Goal: Transaction & Acquisition: Purchase product/service

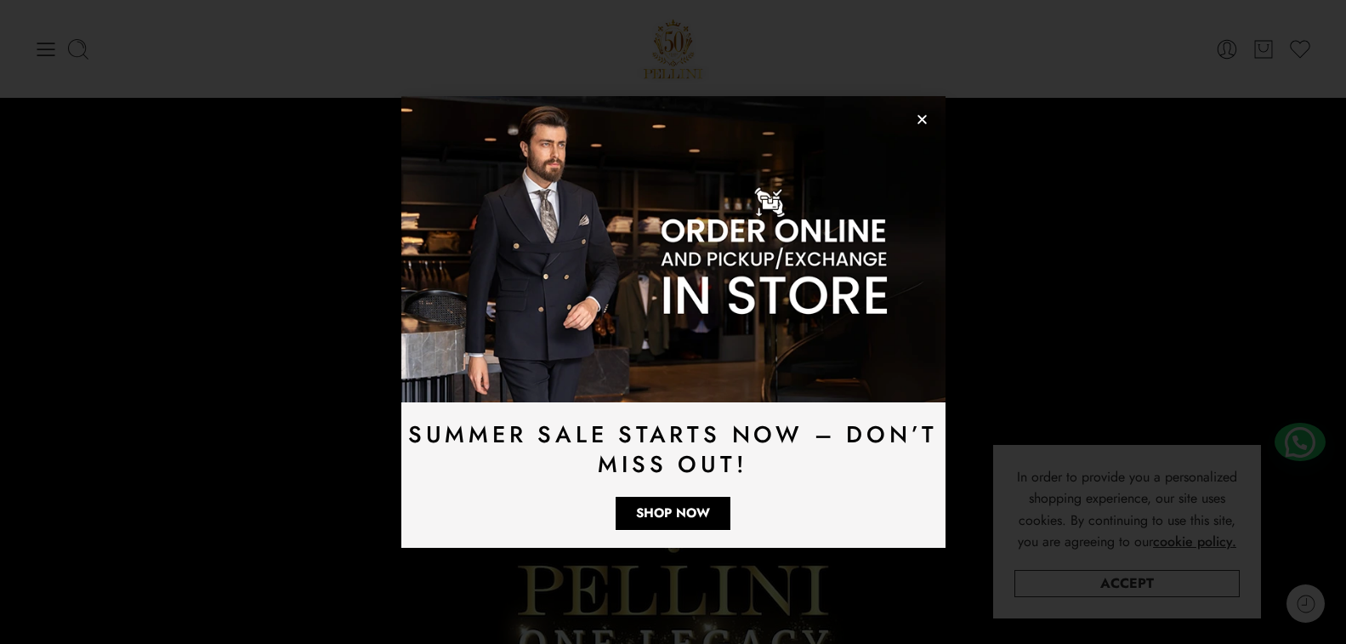
click at [913, 108] on img at bounding box center [673, 249] width 544 height 306
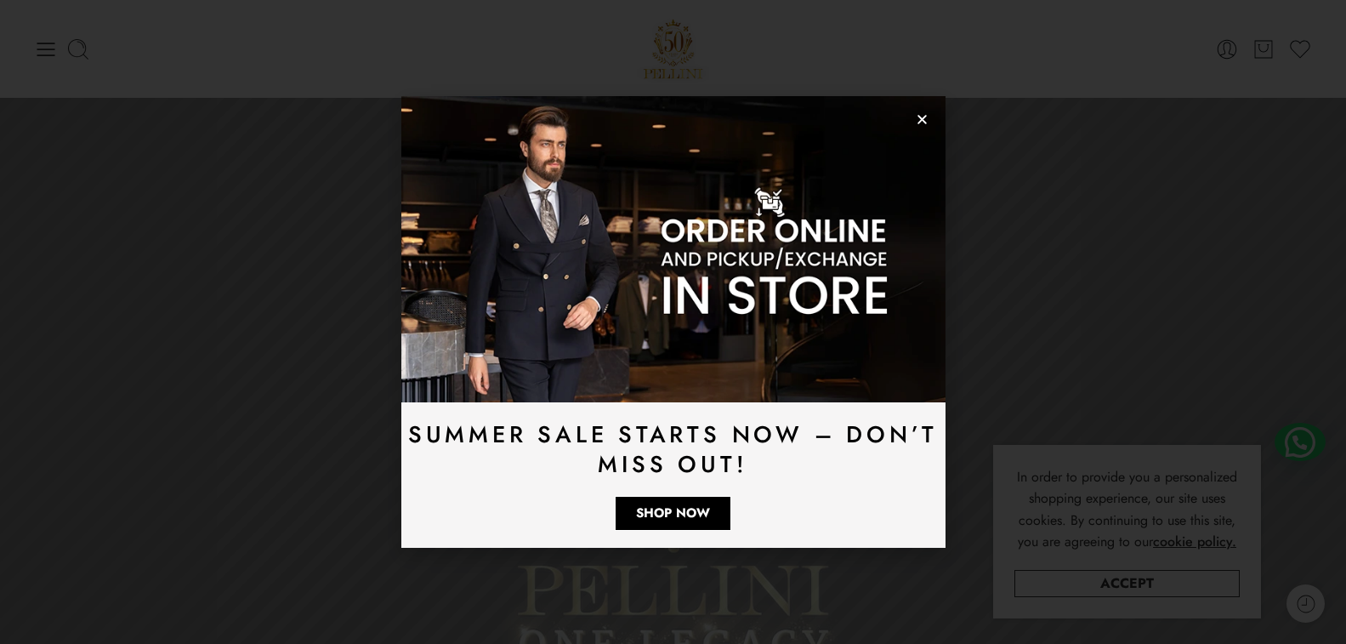
click at [917, 110] on img at bounding box center [673, 249] width 544 height 306
click at [924, 119] on icon "Close" at bounding box center [922, 119] width 13 height 13
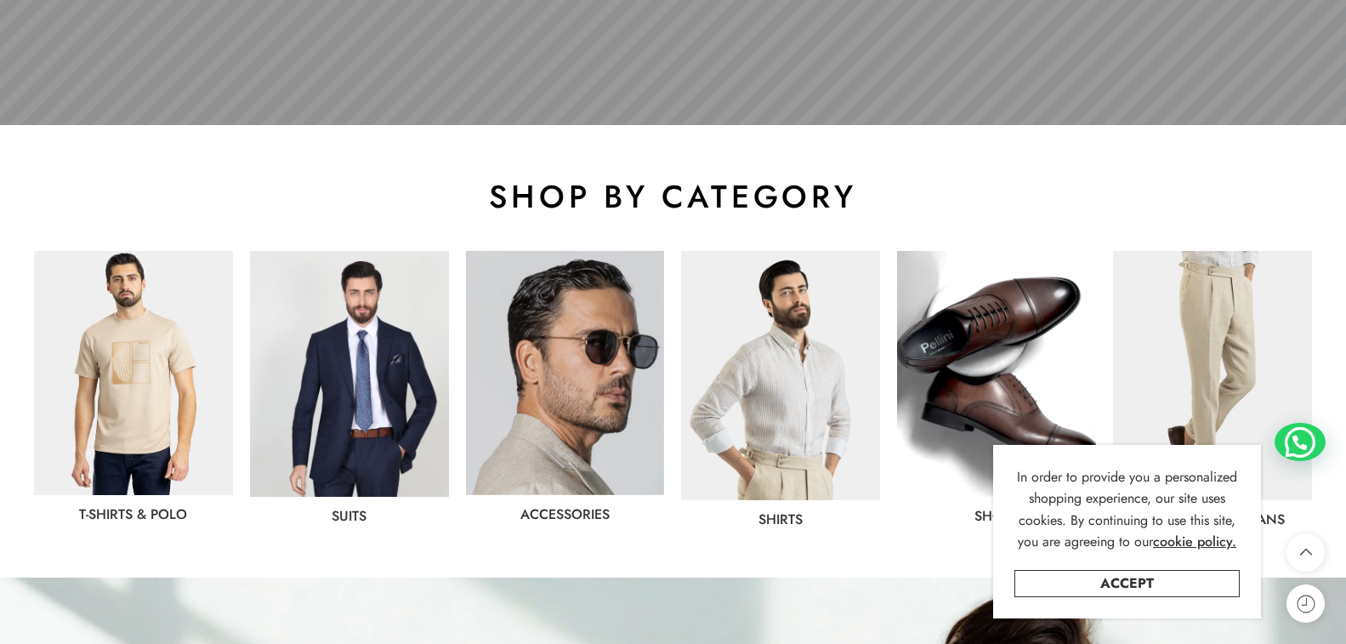
scroll to position [765, 0]
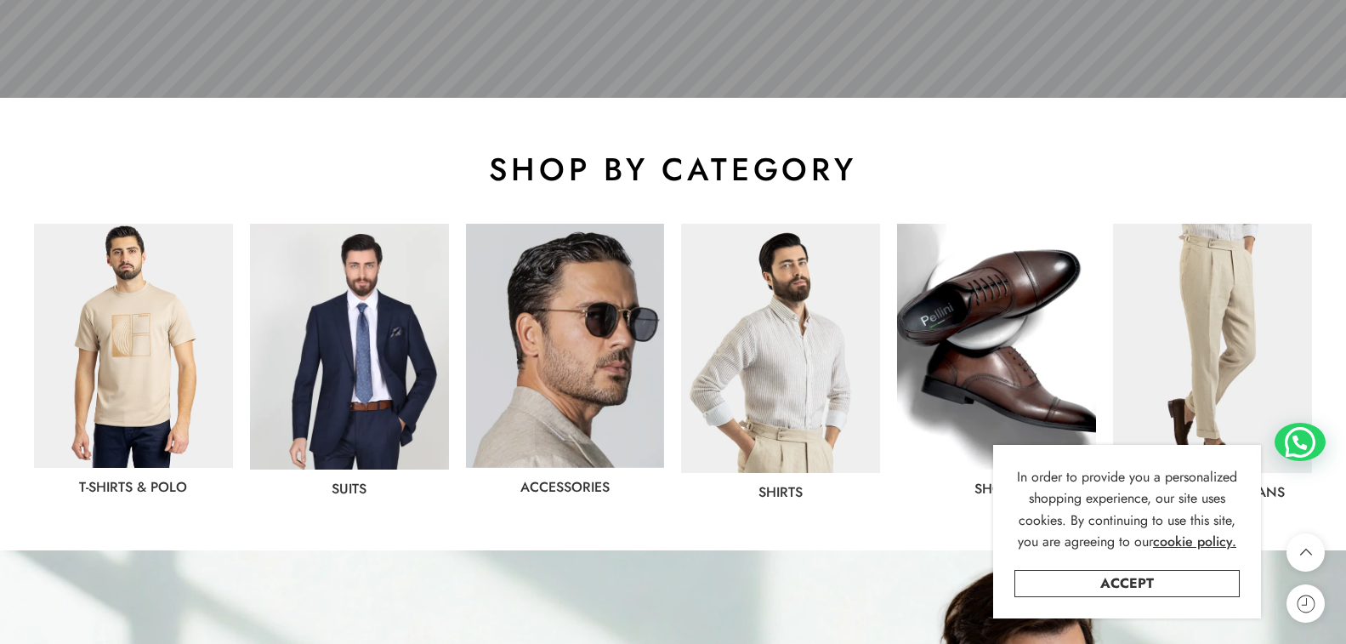
click at [176, 487] on link "T-Shirts & Polo" at bounding box center [133, 487] width 108 height 20
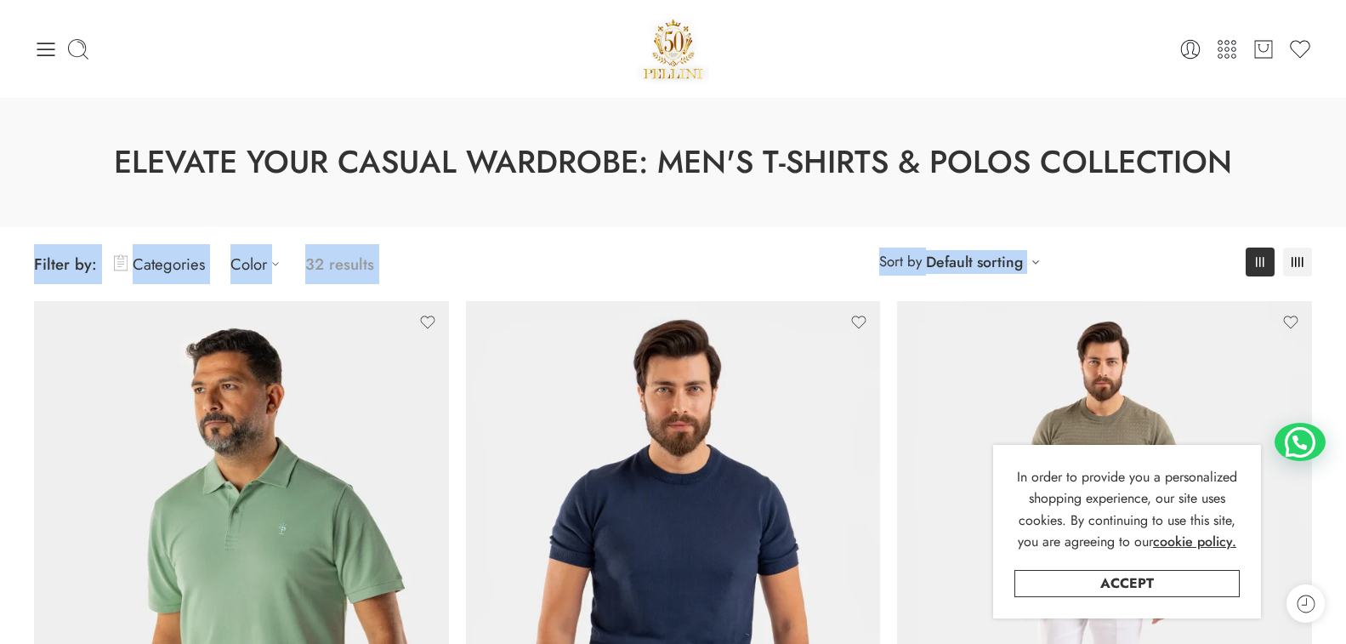
drag, startPoint x: 0, startPoint y: 274, endPoint x: 429, endPoint y: 280, distance: 428.7
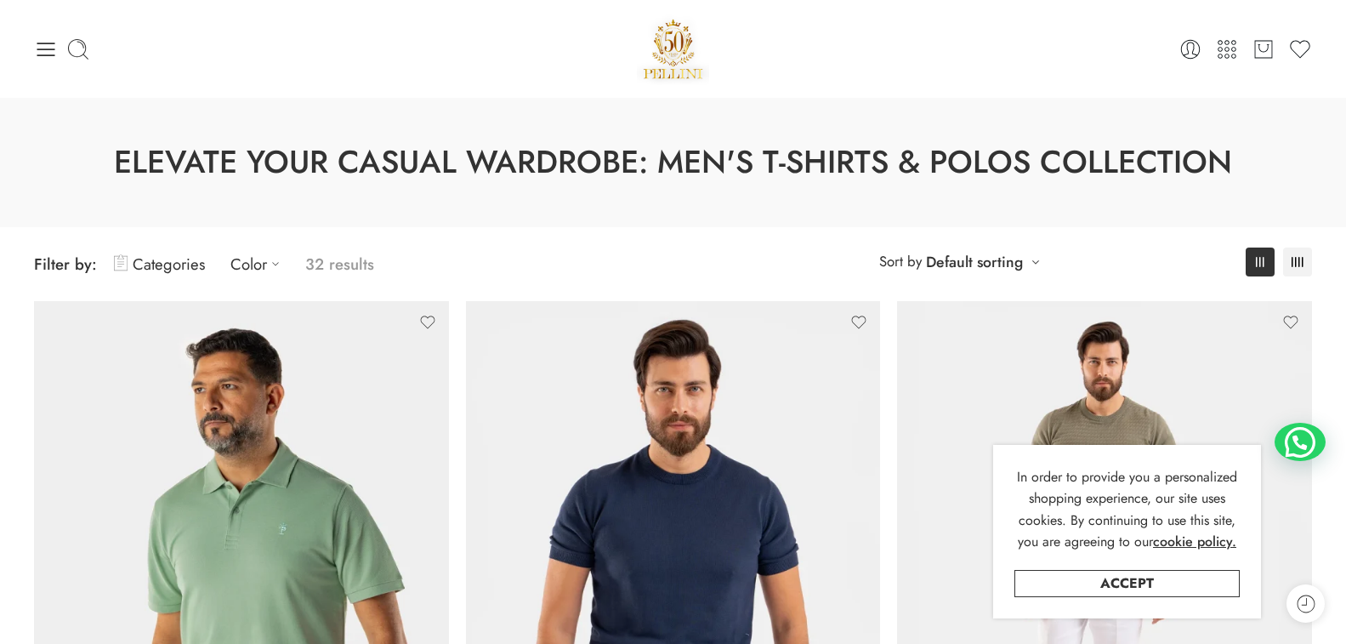
click at [429, 280] on span "Filter by: Categories Color 32 results" at bounding box center [354, 264] width 640 height 40
drag, startPoint x: 487, startPoint y: 264, endPoint x: 32, endPoint y: 289, distance: 455.7
click at [32, 289] on div "**********" at bounding box center [673, 264] width 1295 height 74
drag, startPoint x: 39, startPoint y: 287, endPoint x: 485, endPoint y: 299, distance: 445.8
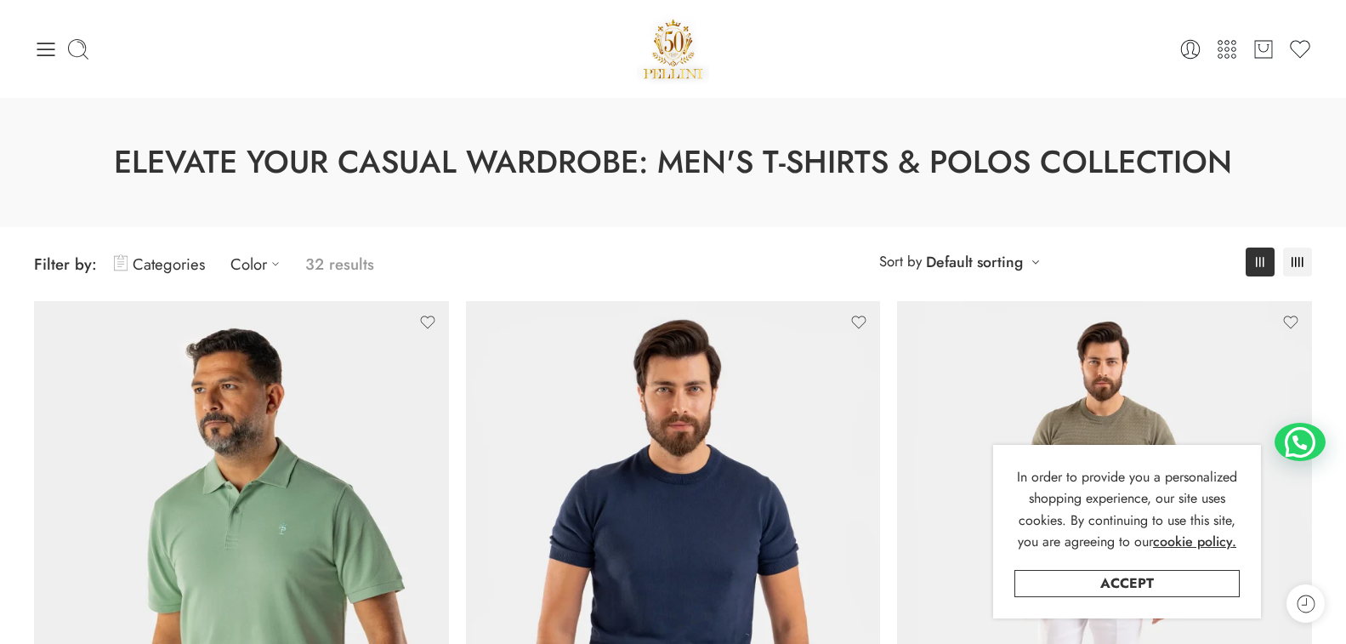
click at [485, 299] on div "**********" at bounding box center [673, 264] width 1295 height 74
drag, startPoint x: 844, startPoint y: 273, endPoint x: 1061, endPoint y: 269, distance: 216.9
click at [1061, 269] on div "**********" at bounding box center [673, 264] width 1278 height 40
click at [1063, 267] on div "**********" at bounding box center [673, 264] width 1278 height 40
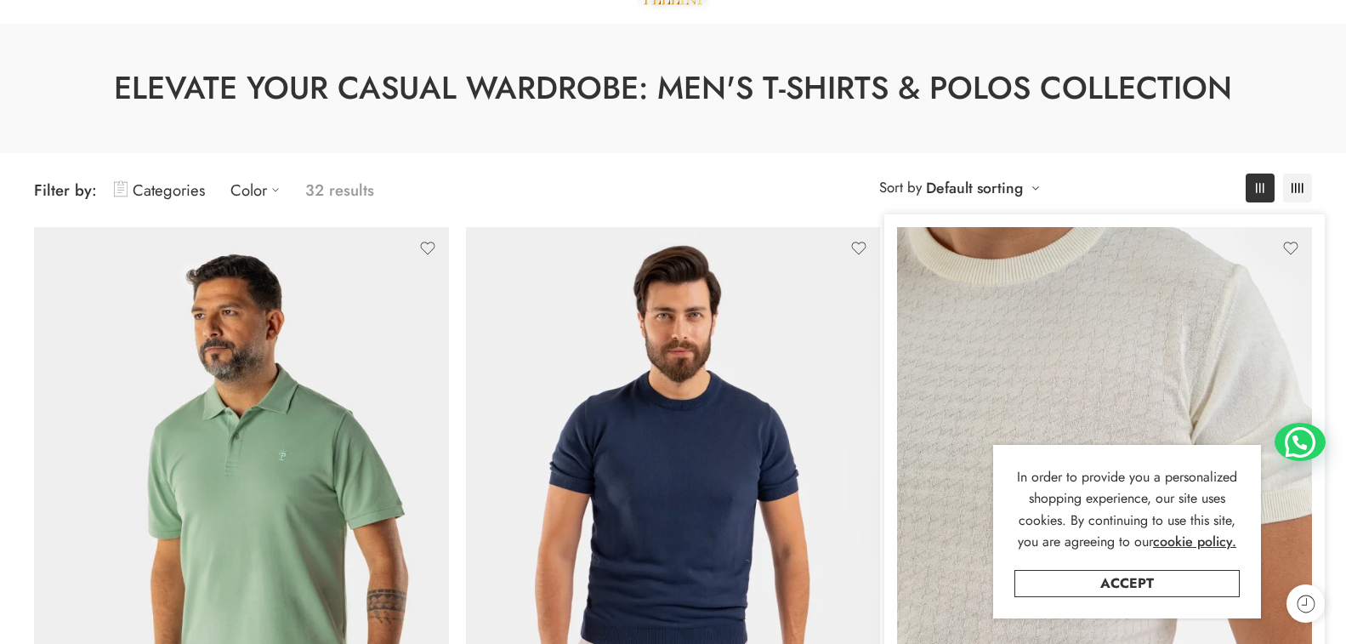
scroll to position [85, 0]
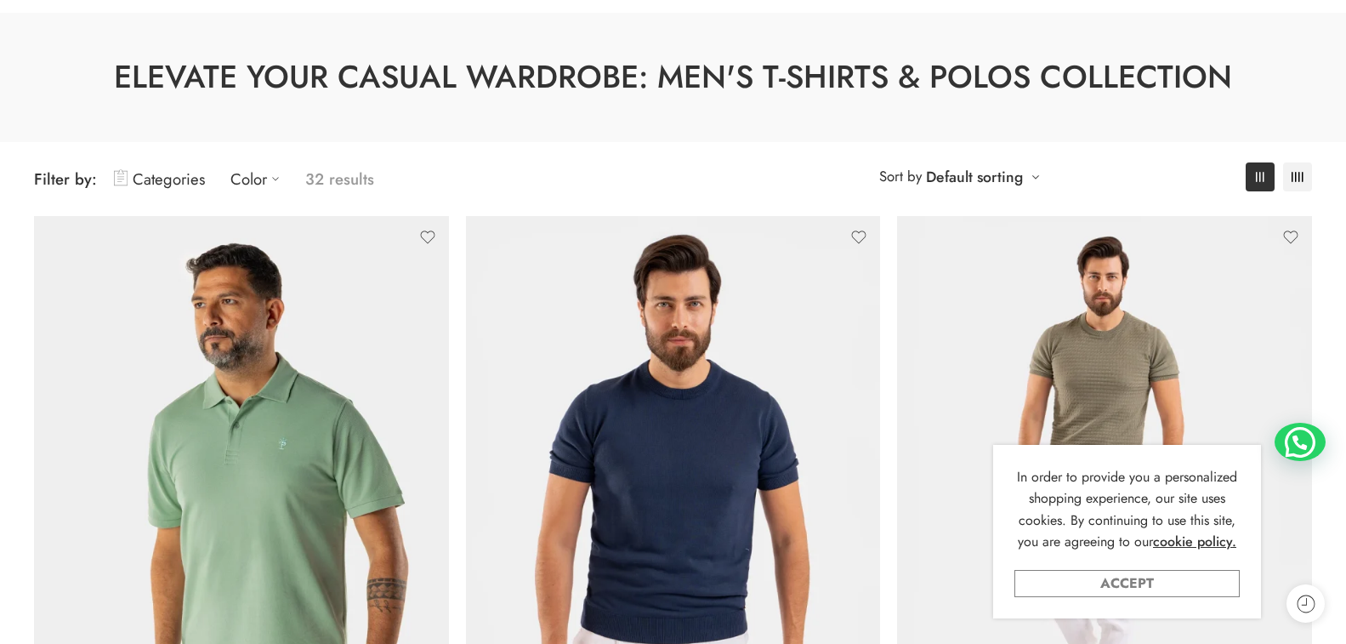
click at [1155, 591] on link "Accept" at bounding box center [1127, 583] width 225 height 27
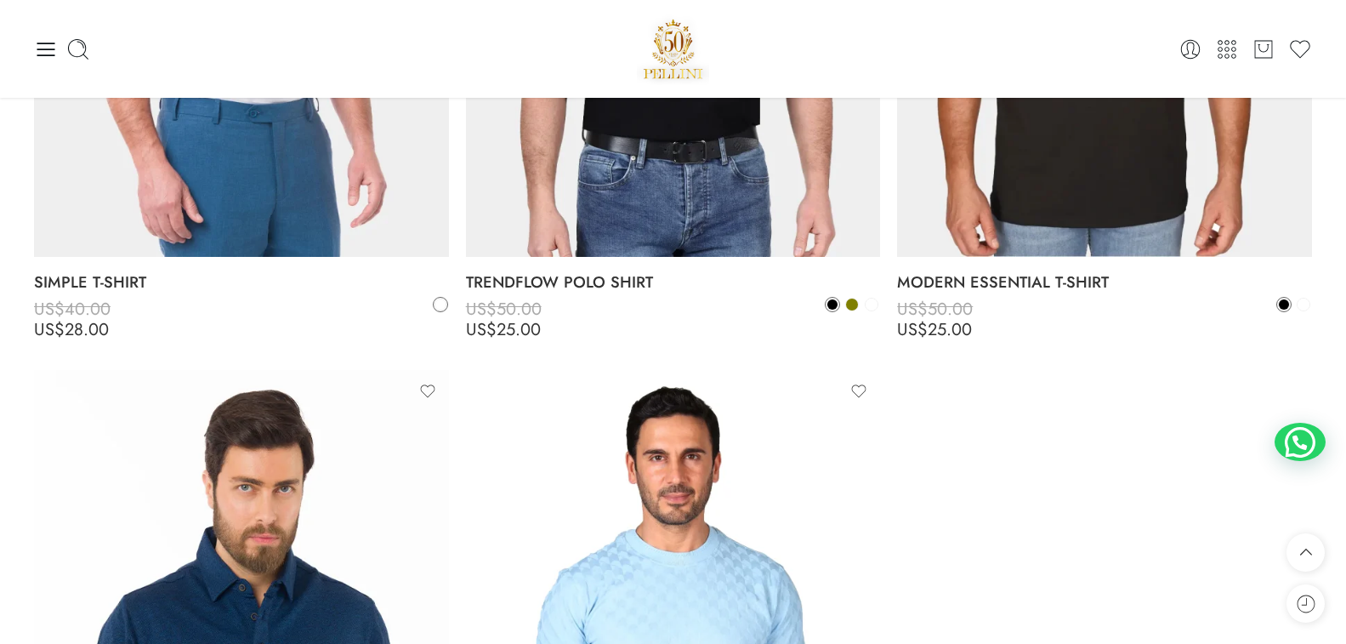
scroll to position [6379, 0]
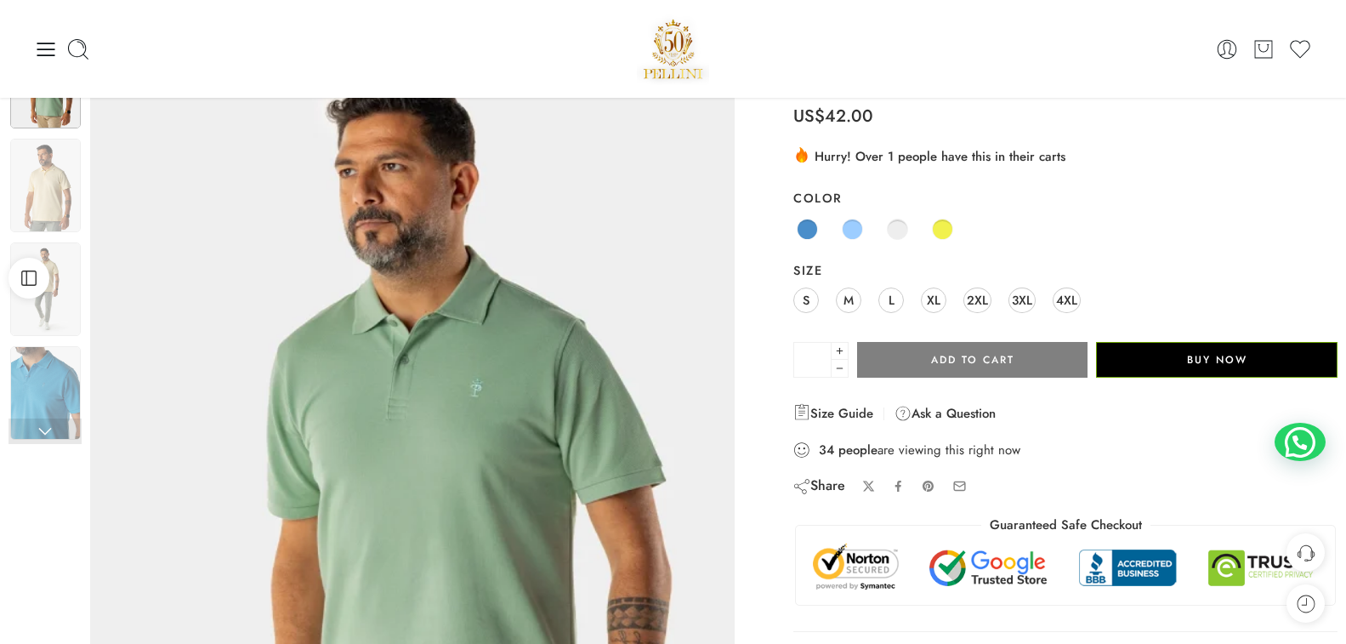
scroll to position [85, 0]
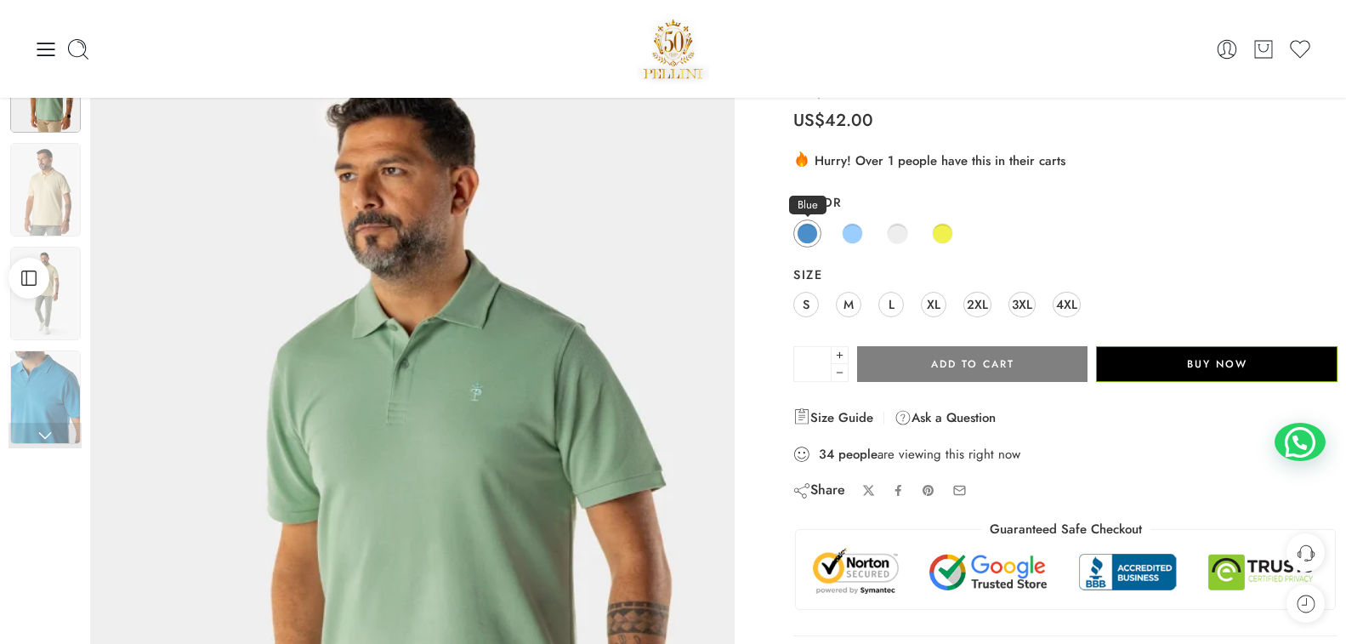
click at [801, 233] on span at bounding box center [807, 233] width 21 height 21
click at [843, 241] on link "Light Blue" at bounding box center [853, 233] width 28 height 28
click at [894, 237] on span at bounding box center [897, 233] width 21 height 21
click at [944, 237] on span at bounding box center [942, 233] width 21 height 21
click at [874, 237] on div "Blue Light Blue Mint Green Yellow" at bounding box center [1066, 234] width 544 height 33
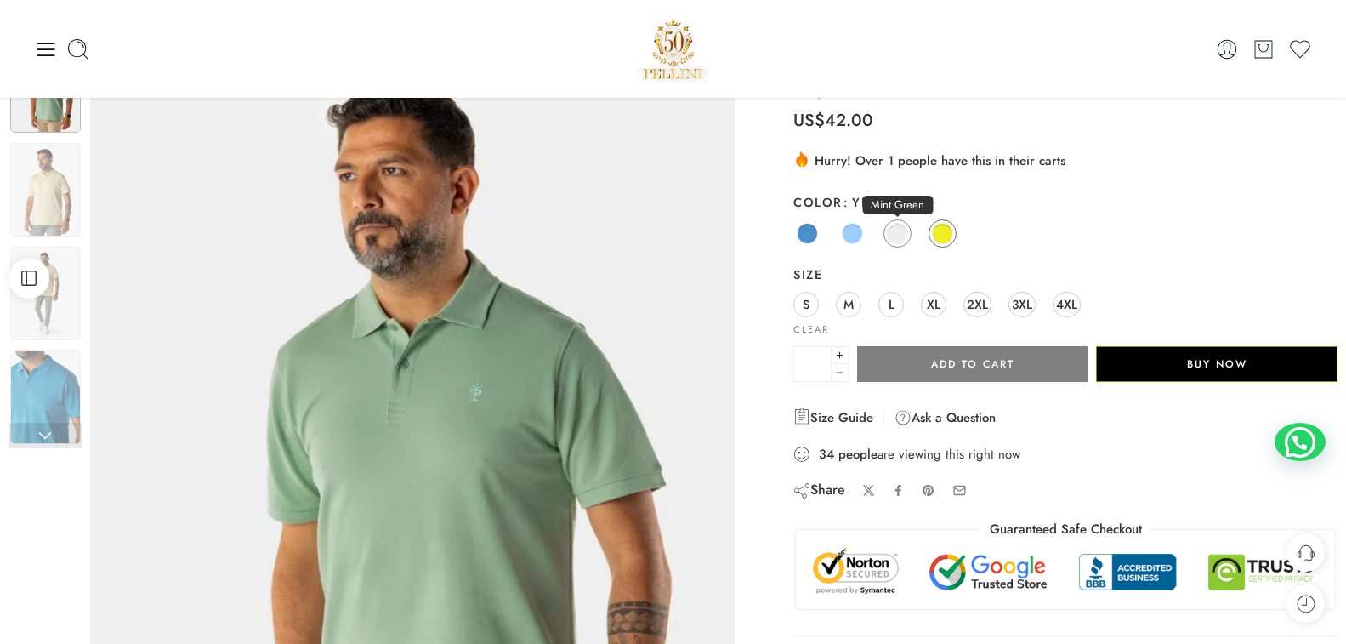
click at [897, 233] on span at bounding box center [897, 233] width 21 height 21
click at [841, 227] on link "Light Blue" at bounding box center [853, 233] width 28 height 28
drag, startPoint x: 803, startPoint y: 235, endPoint x: 828, endPoint y: 235, distance: 24.7
click at [804, 234] on span at bounding box center [807, 233] width 21 height 21
click at [850, 229] on span at bounding box center [852, 233] width 21 height 21
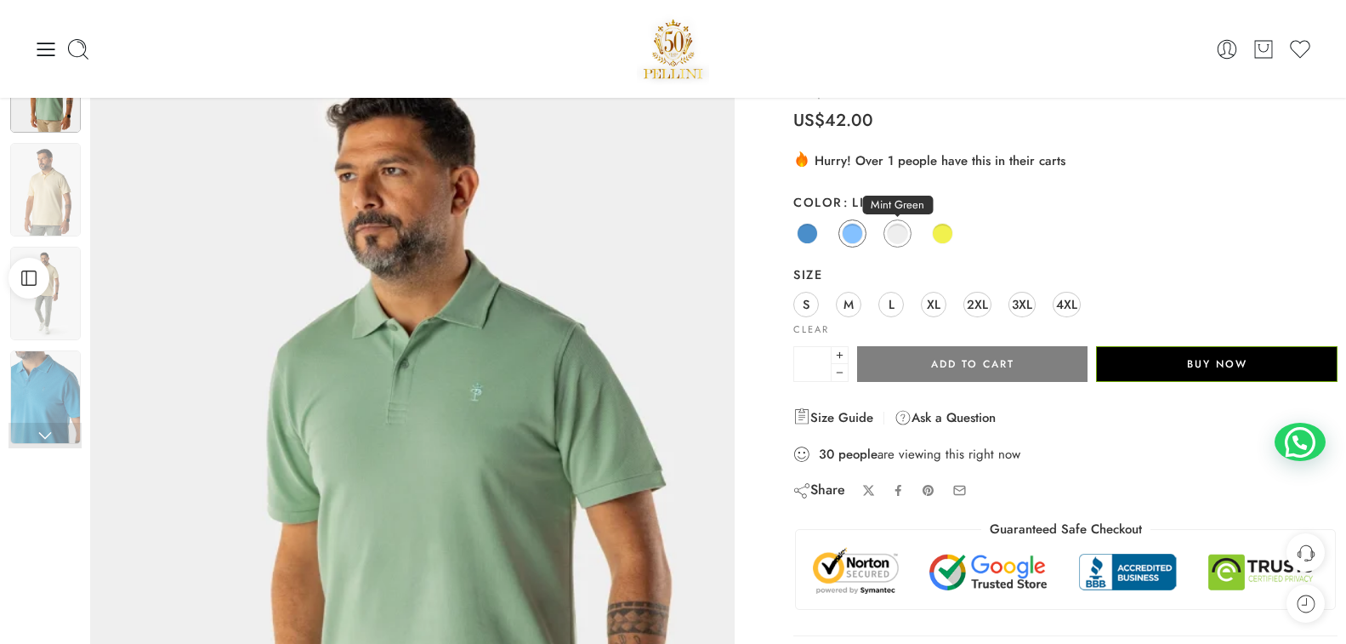
click at [901, 229] on span at bounding box center [897, 233] width 21 height 21
click at [930, 224] on div "Blue Light Blue Mint Green Yellow" at bounding box center [1066, 234] width 544 height 33
click at [944, 225] on span at bounding box center [943, 234] width 20 height 20
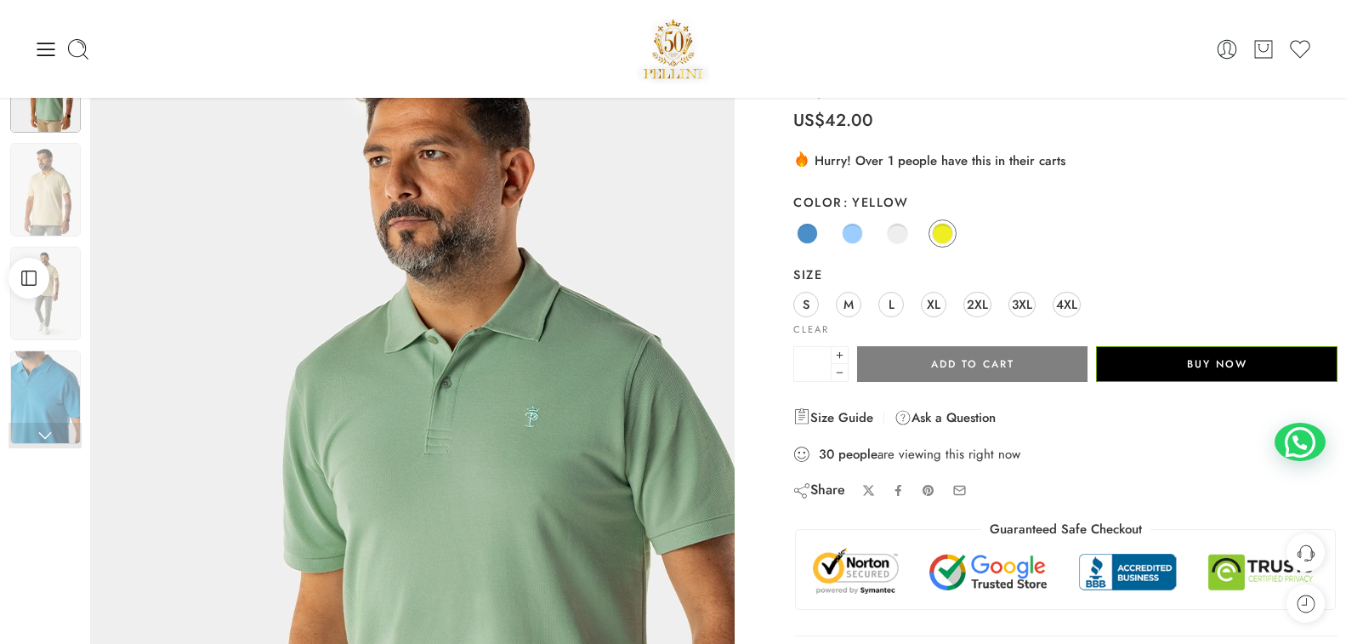
scroll to position [0, 0]
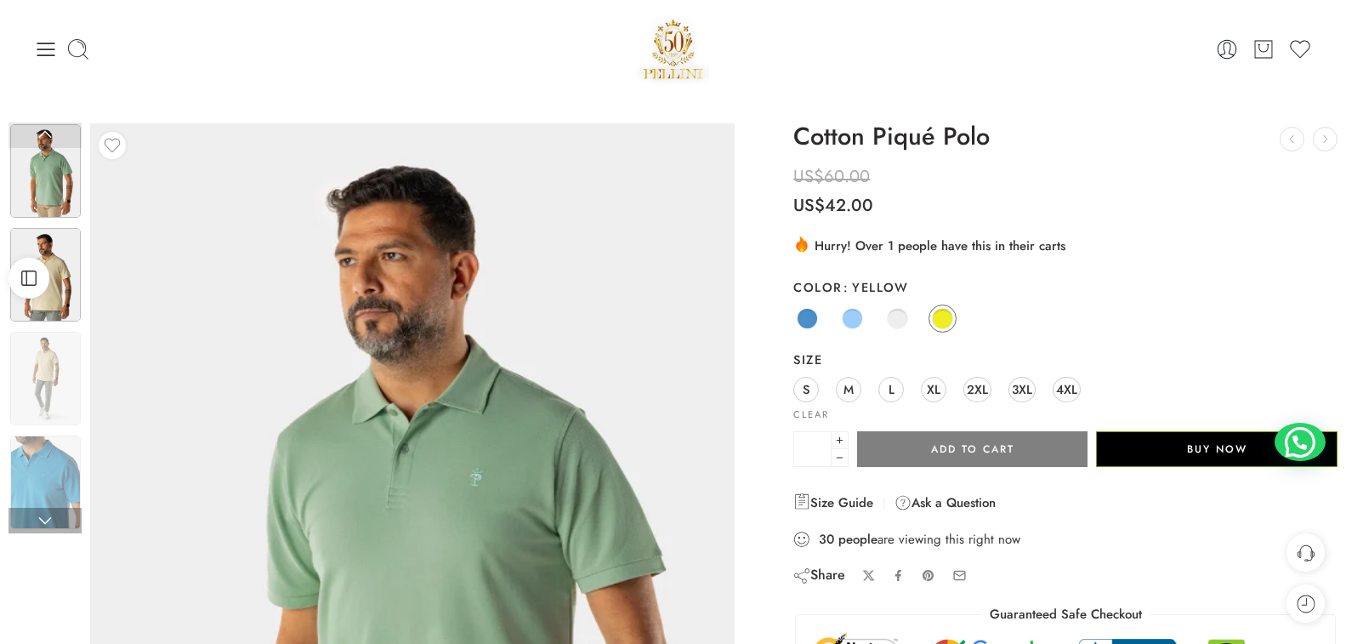
click at [58, 284] on img at bounding box center [45, 275] width 71 height 94
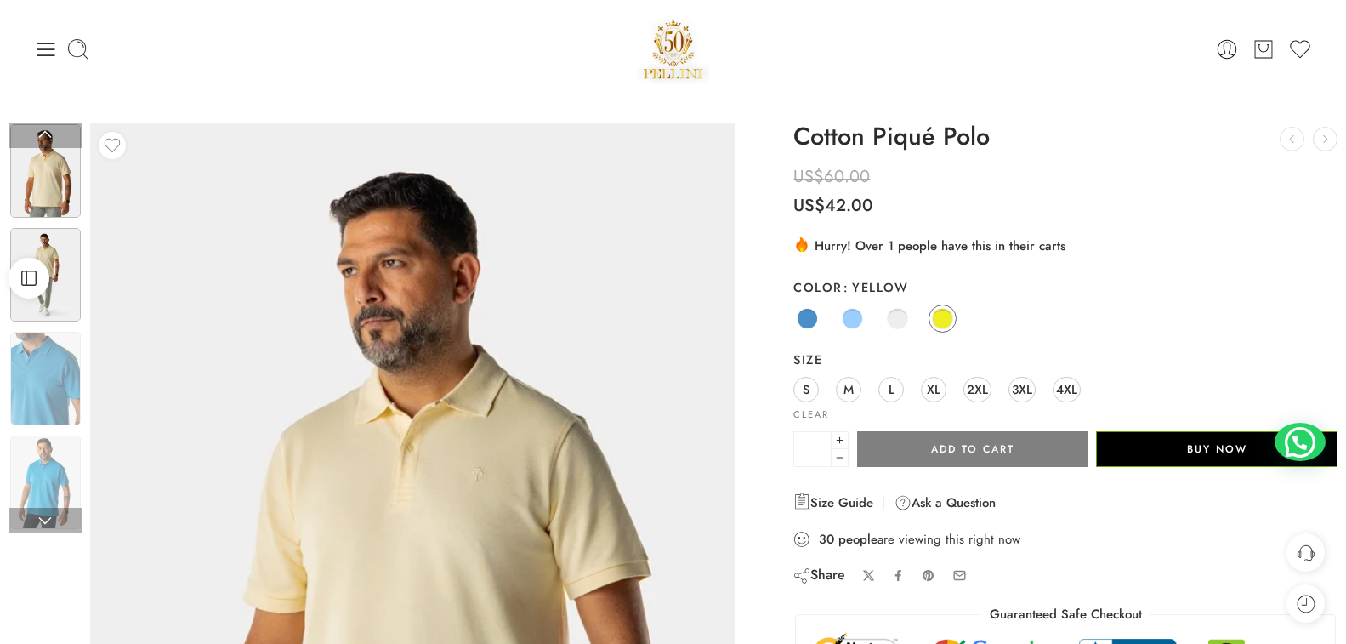
scroll to position [85, 0]
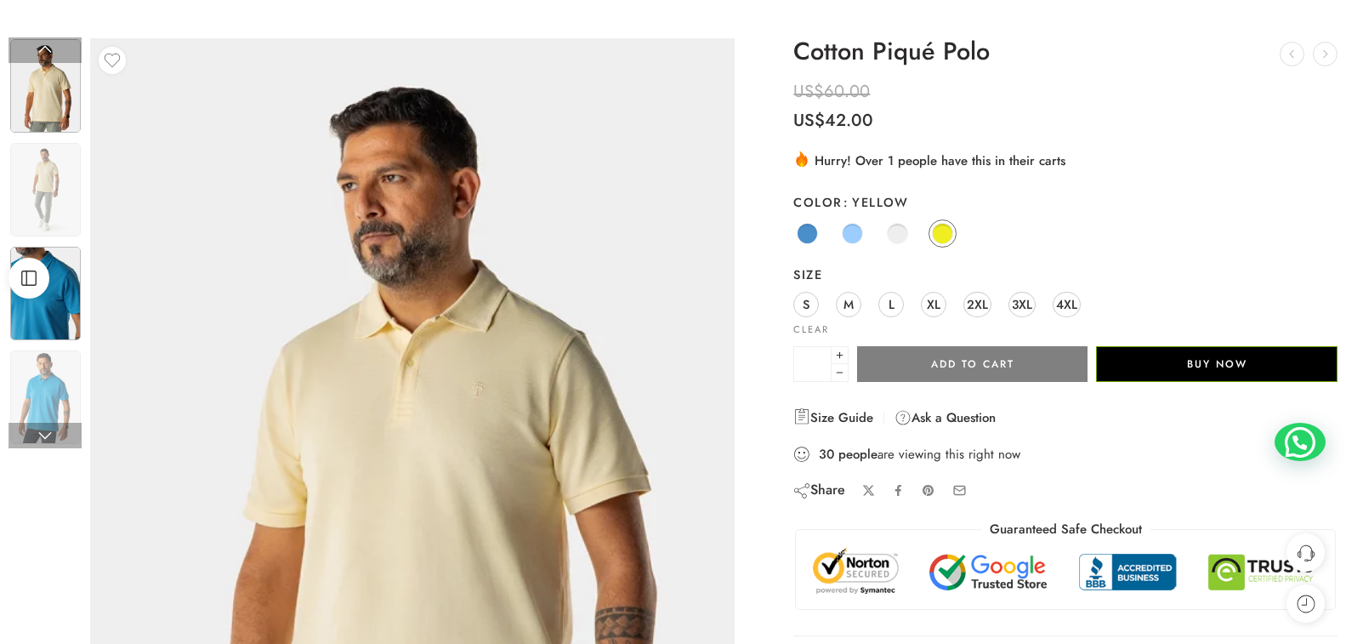
click at [61, 288] on img at bounding box center [45, 294] width 71 height 94
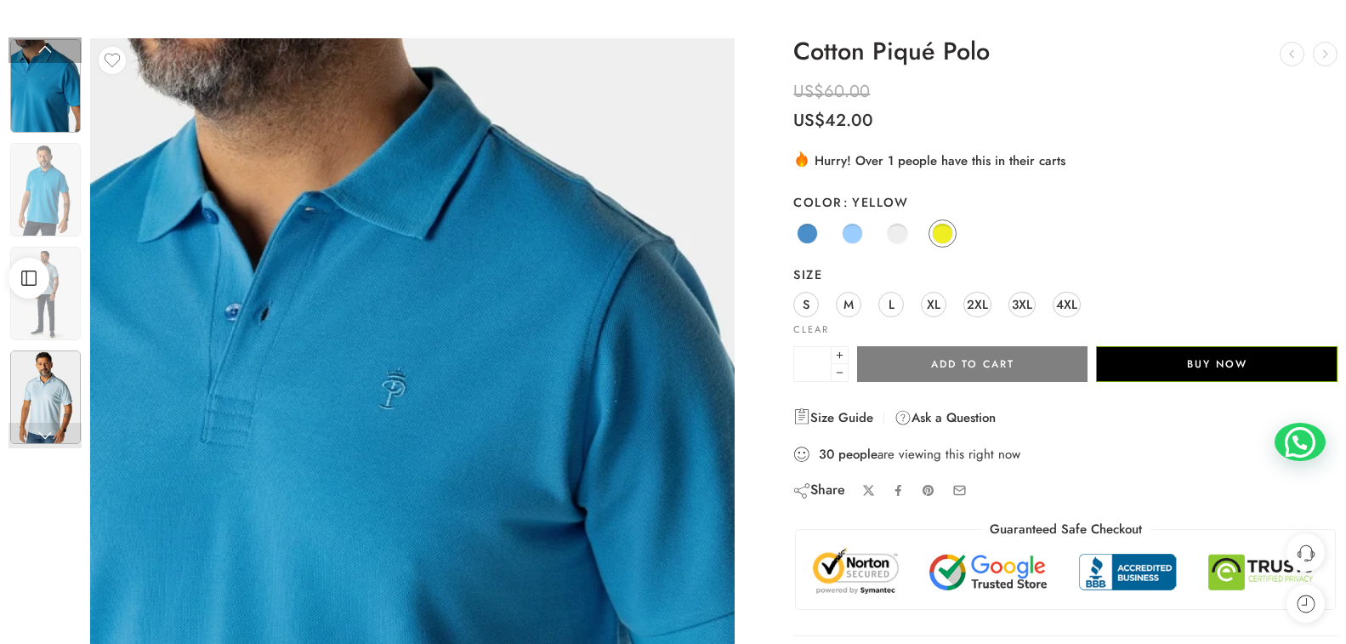
click at [49, 383] on img at bounding box center [45, 397] width 71 height 94
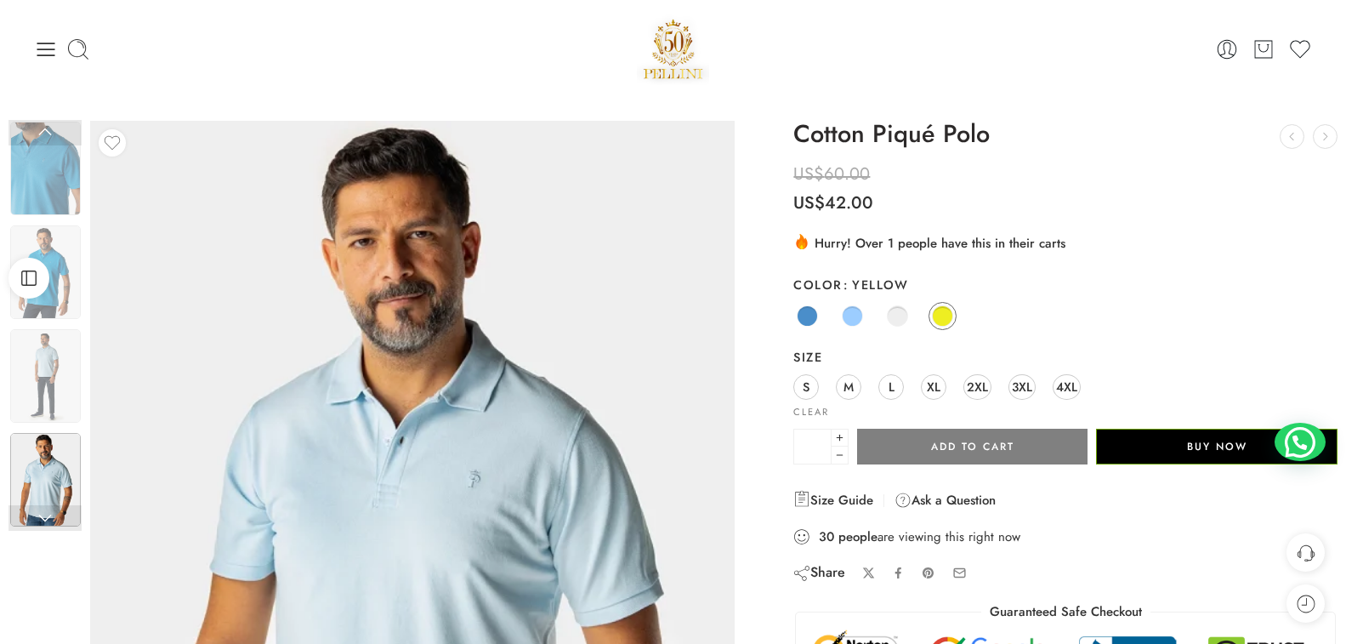
scroll to position [0, 0]
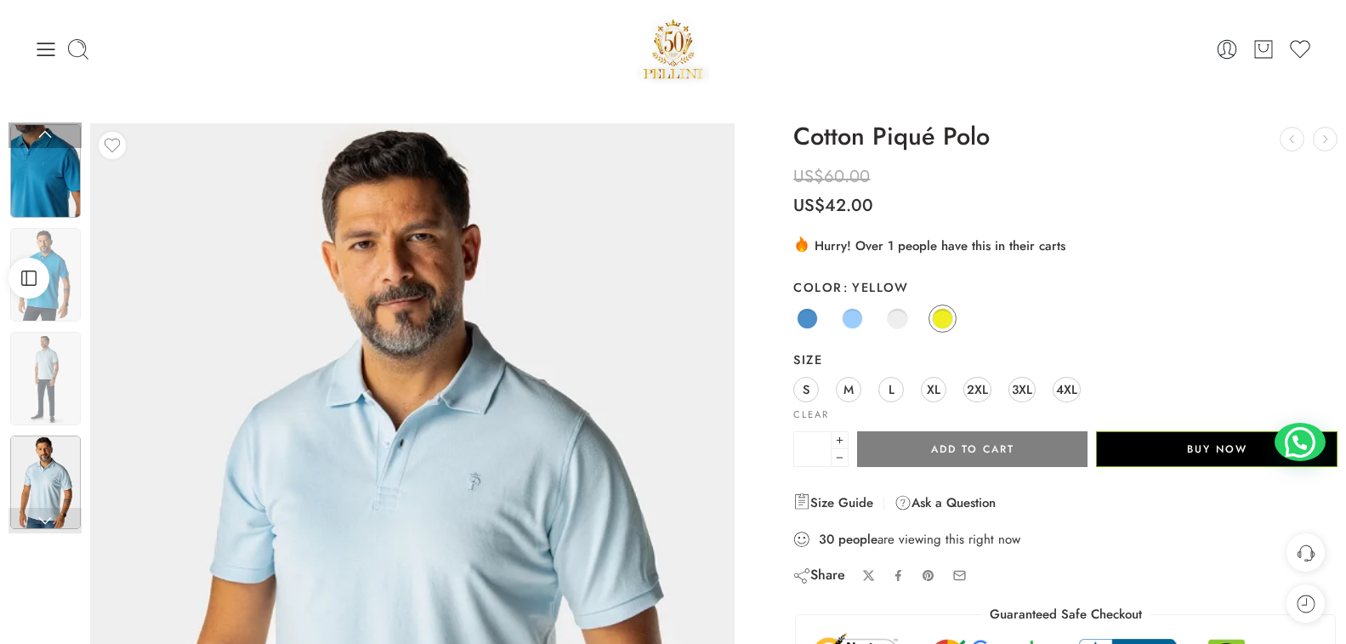
click at [55, 177] on img at bounding box center [45, 171] width 71 height 94
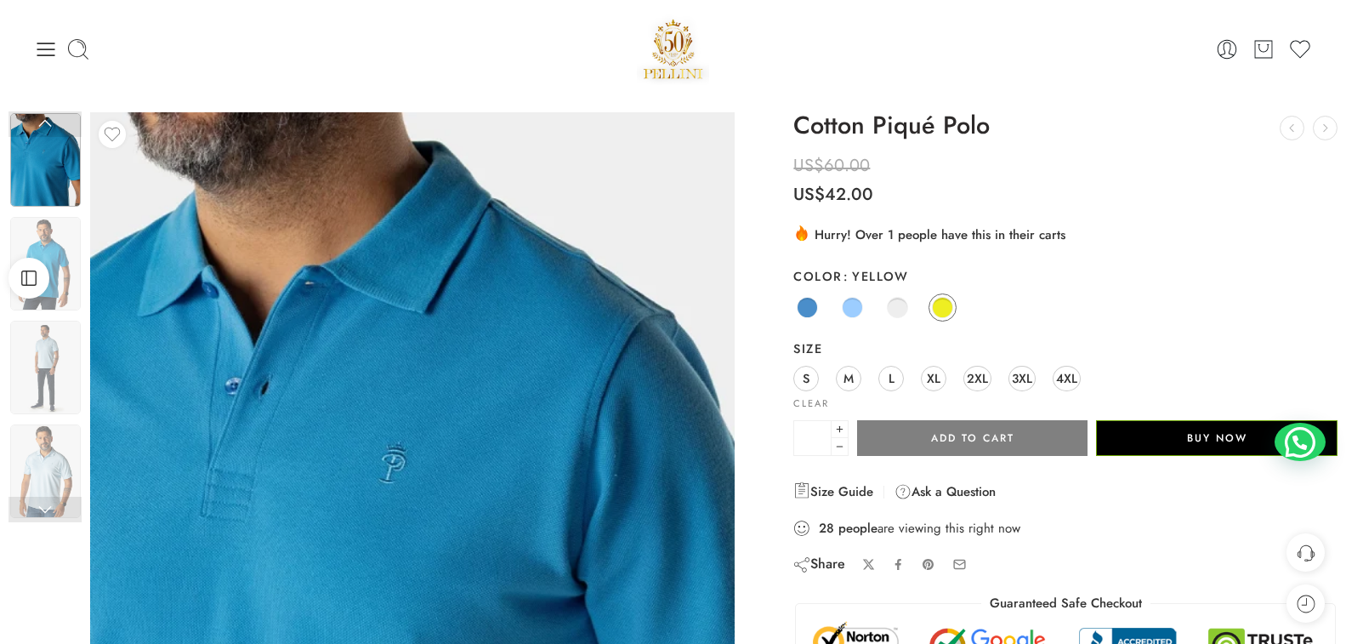
scroll to position [510, 0]
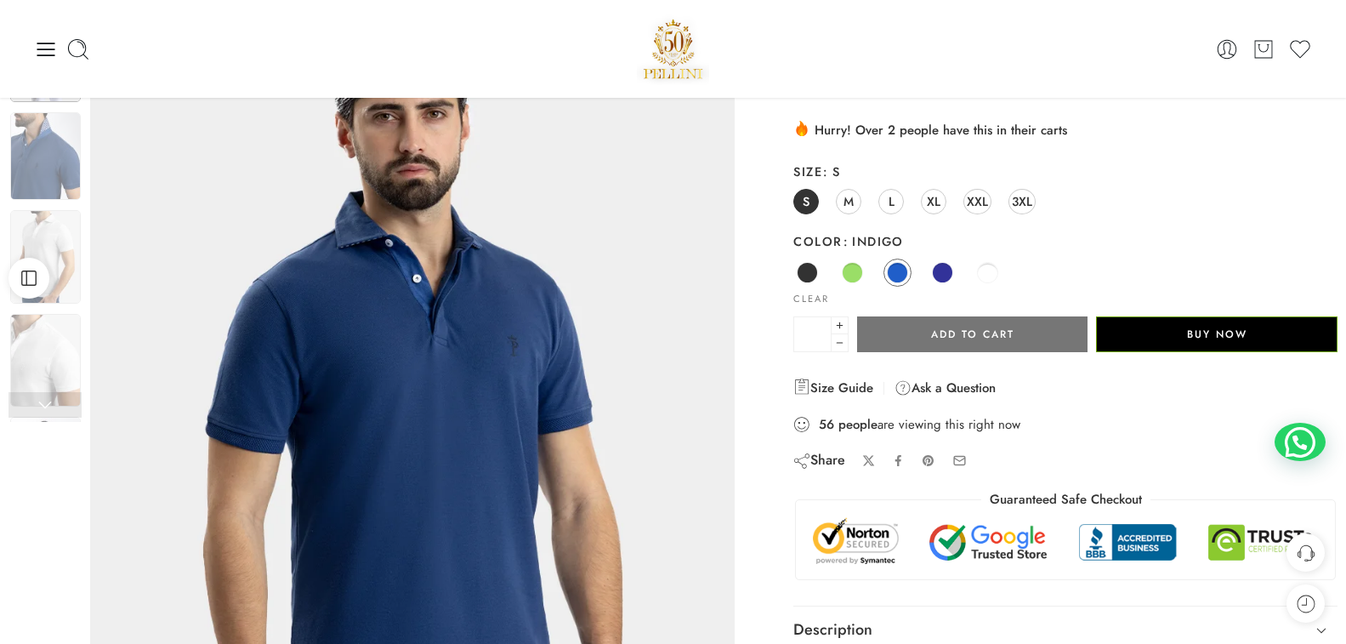
scroll to position [85, 0]
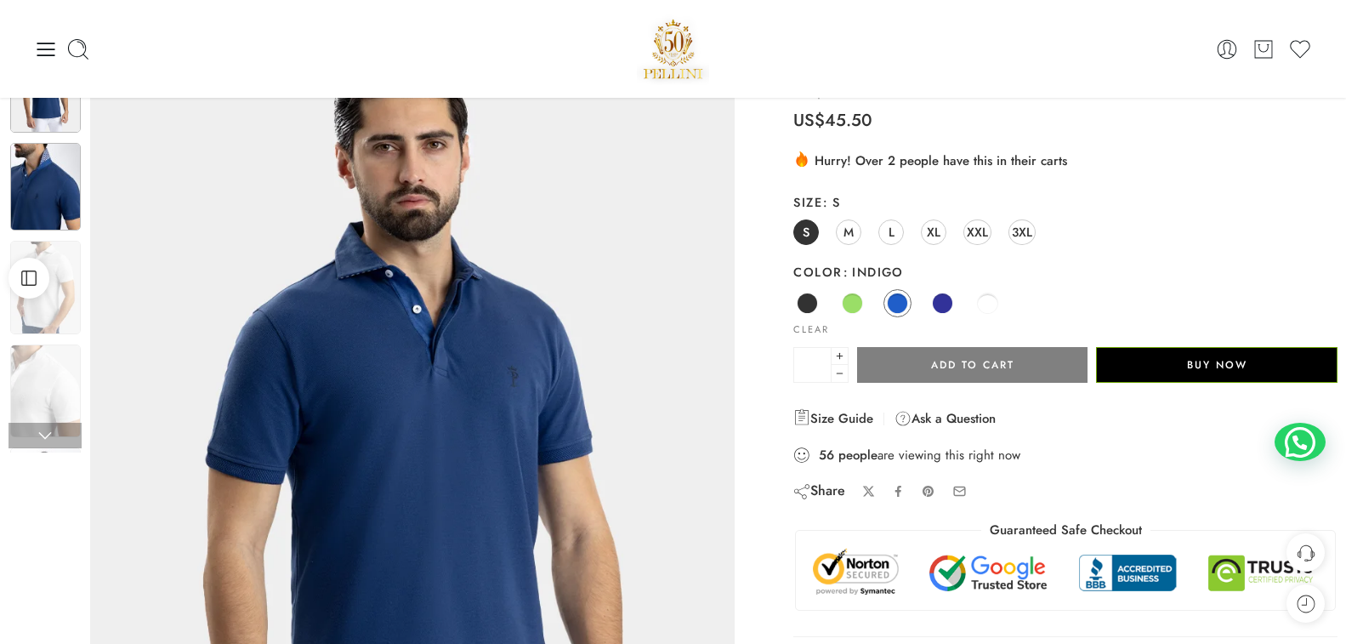
click at [48, 190] on img at bounding box center [45, 187] width 71 height 88
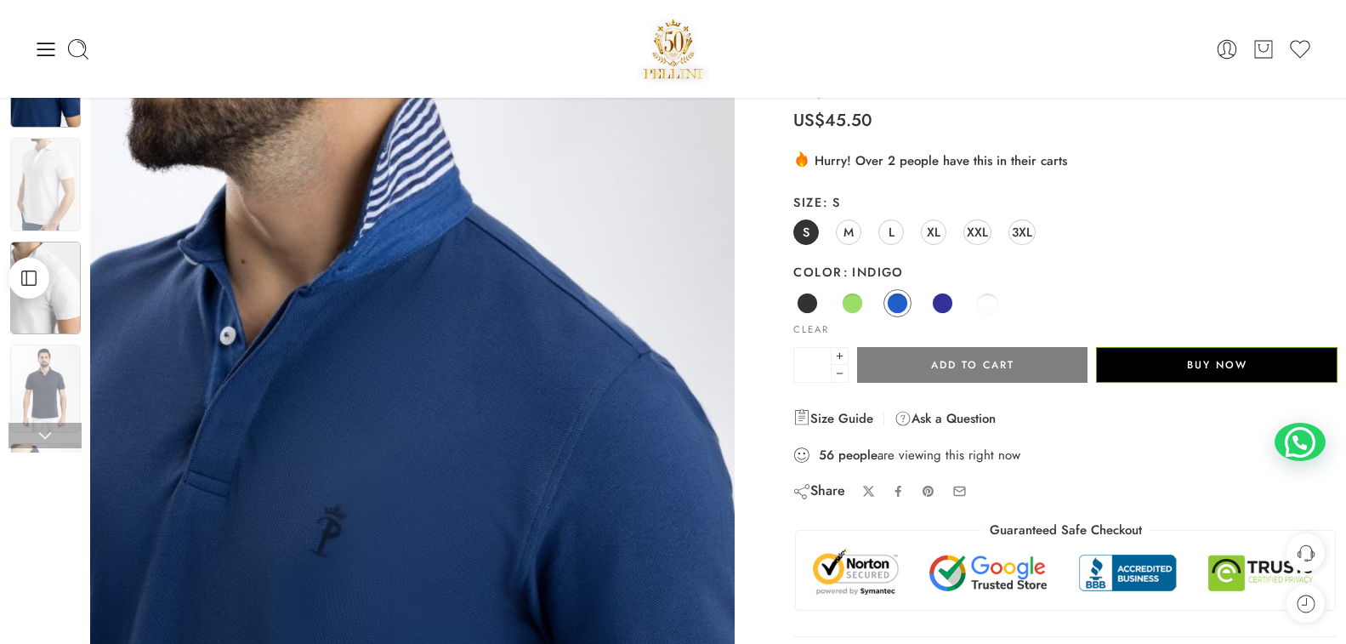
click at [68, 285] on img at bounding box center [45, 289] width 71 height 94
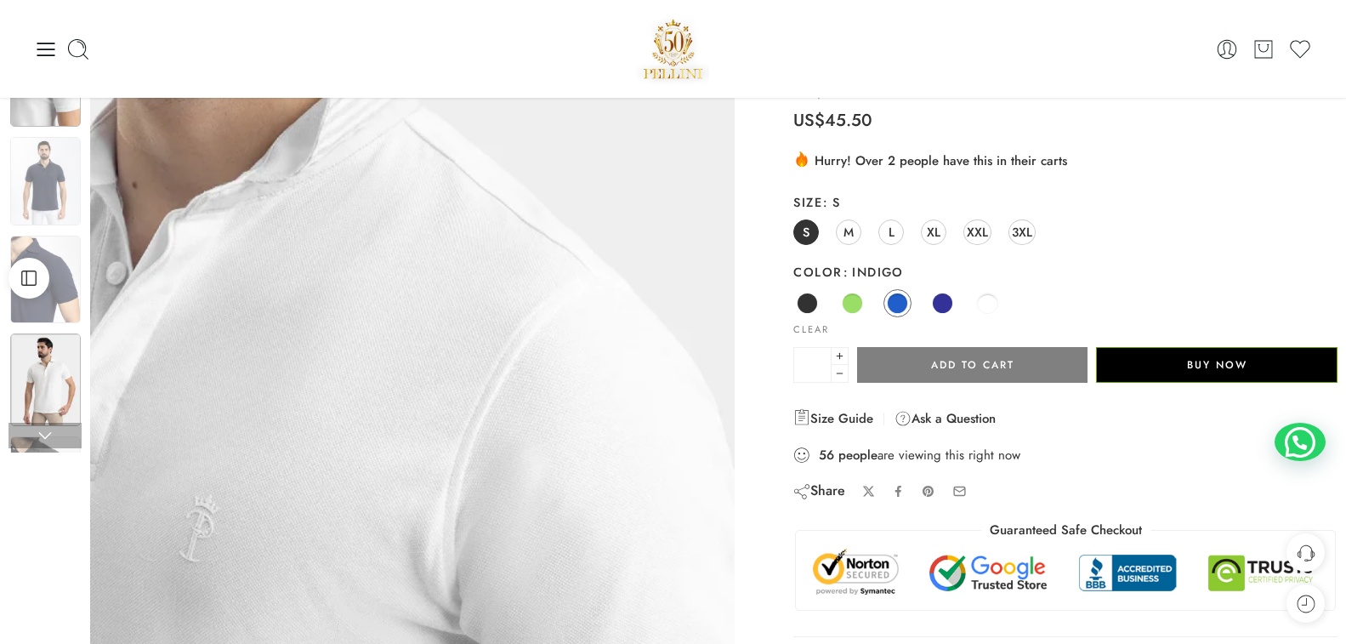
click at [38, 376] on img at bounding box center [45, 380] width 71 height 94
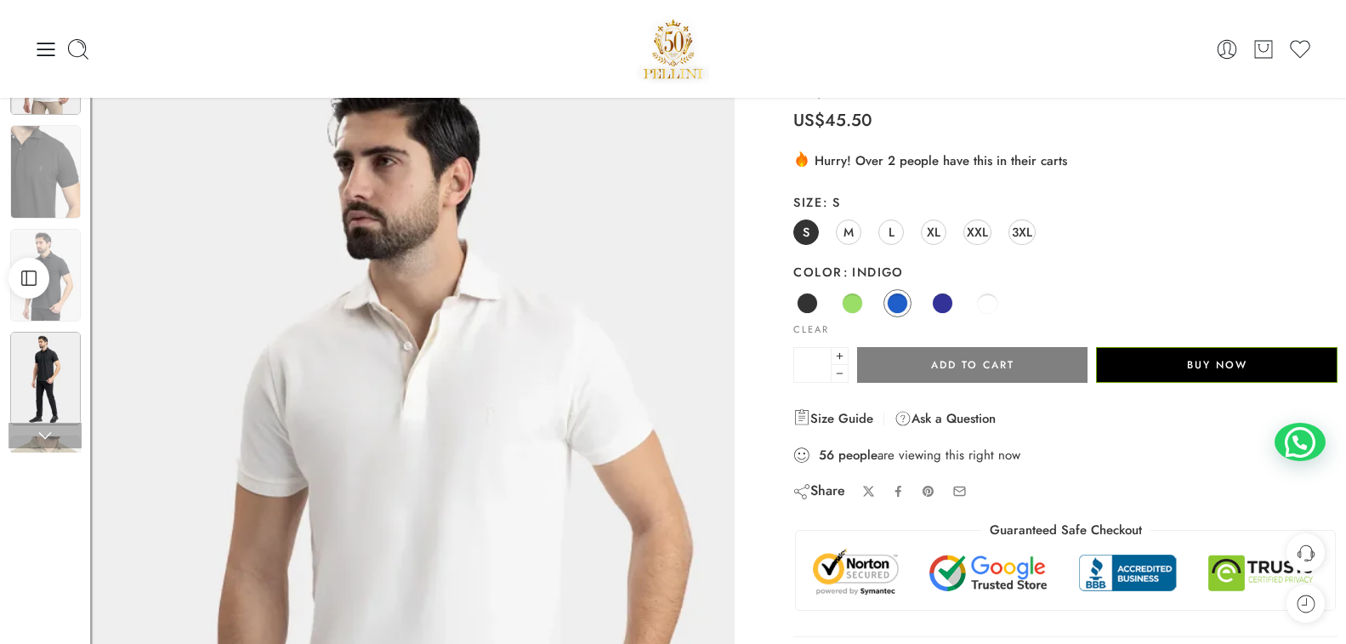
click at [52, 389] on img at bounding box center [45, 379] width 71 height 94
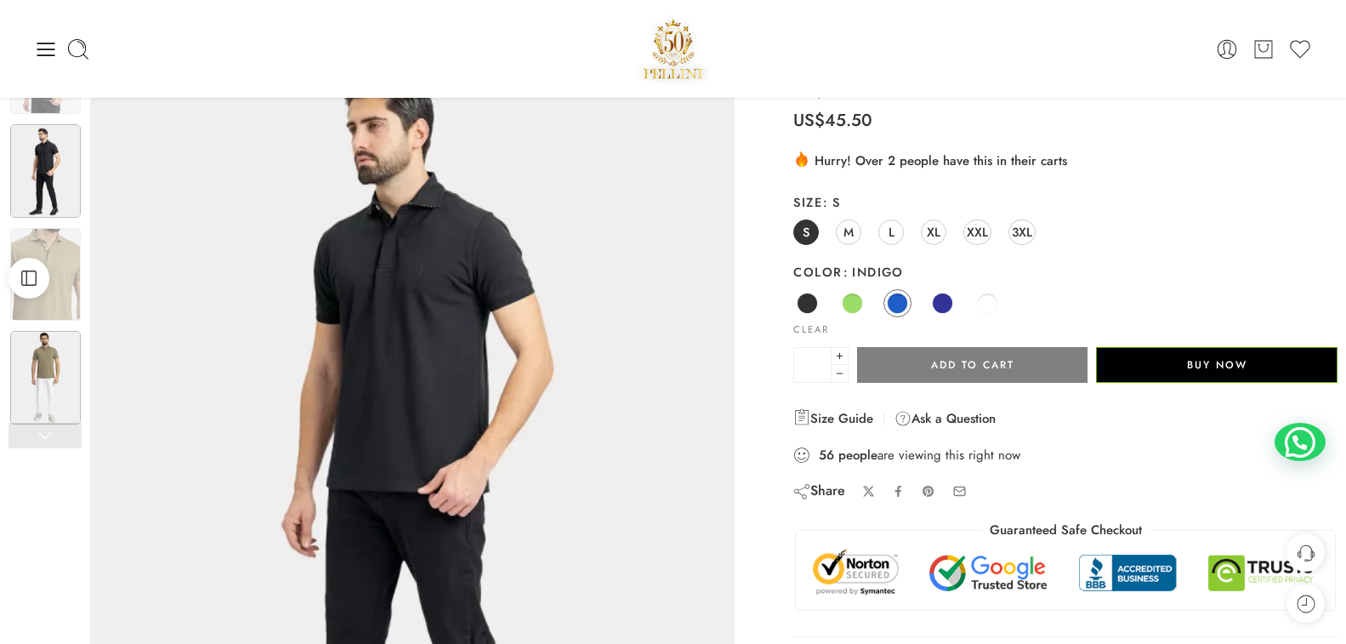
click at [59, 392] on img at bounding box center [45, 378] width 71 height 94
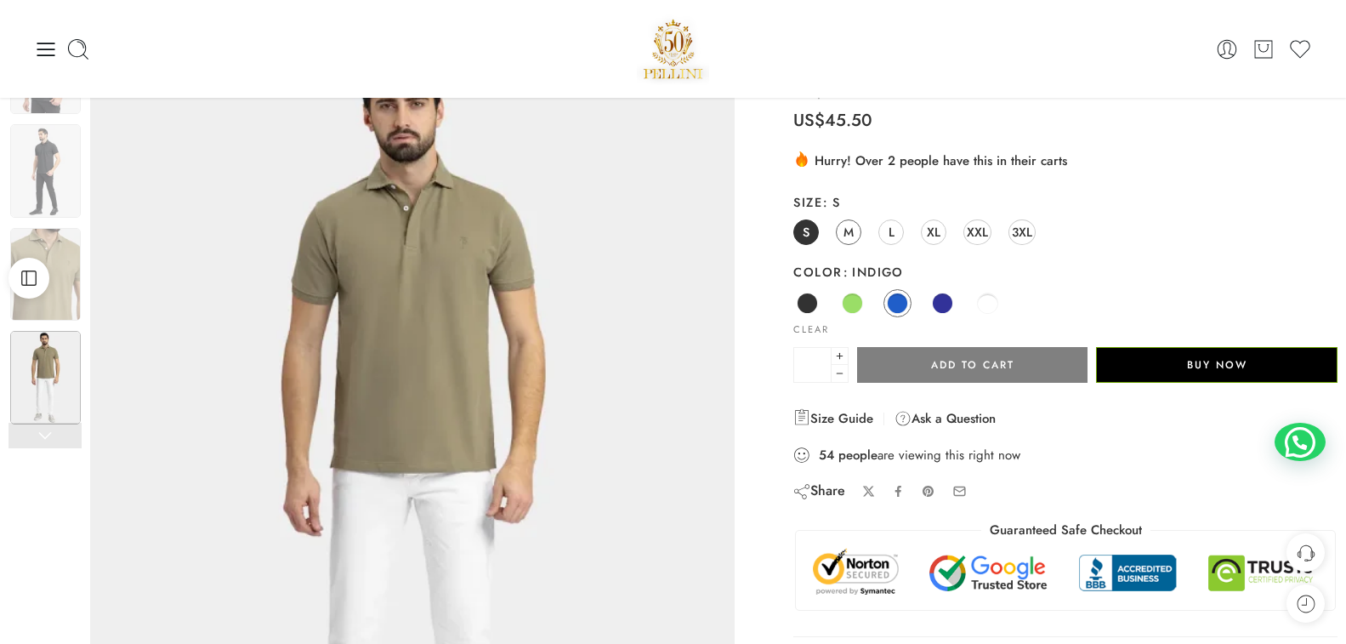
click at [846, 230] on span "M" at bounding box center [849, 231] width 10 height 23
click at [885, 230] on link "L" at bounding box center [892, 232] width 26 height 26
click at [847, 239] on span "M" at bounding box center [849, 231] width 10 height 23
click at [805, 237] on span "S" at bounding box center [806, 231] width 7 height 23
click at [848, 232] on span "M" at bounding box center [849, 231] width 10 height 23
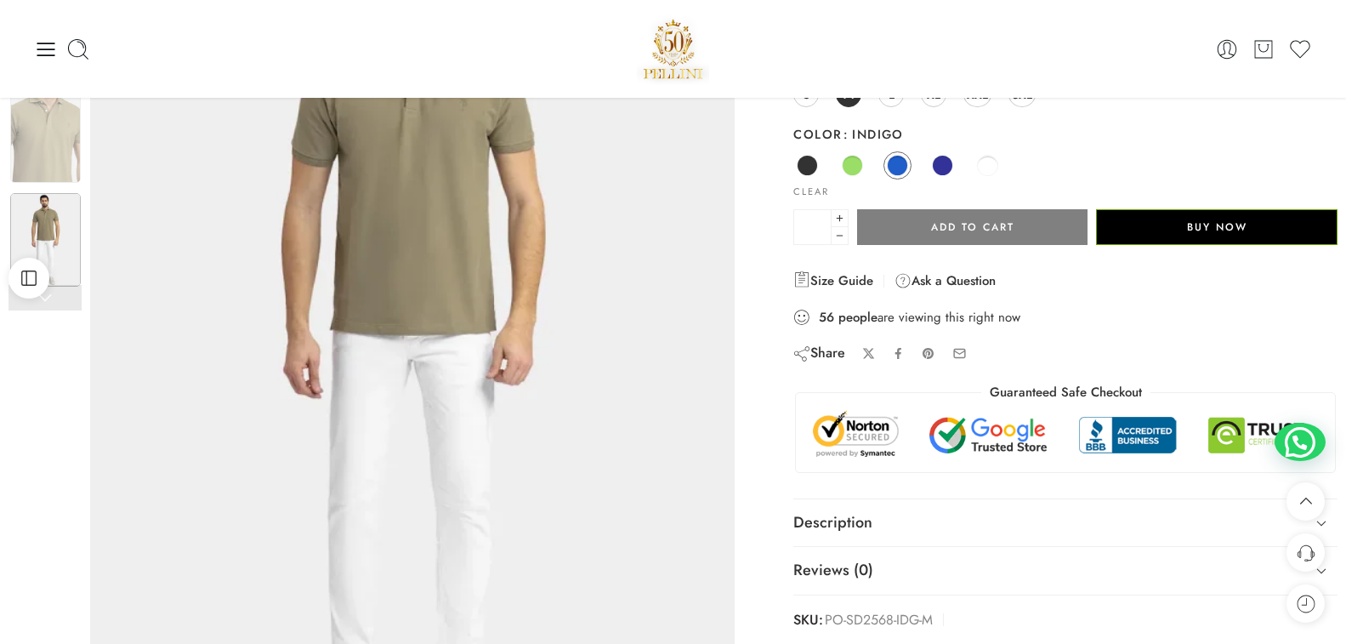
scroll to position [0, 0]
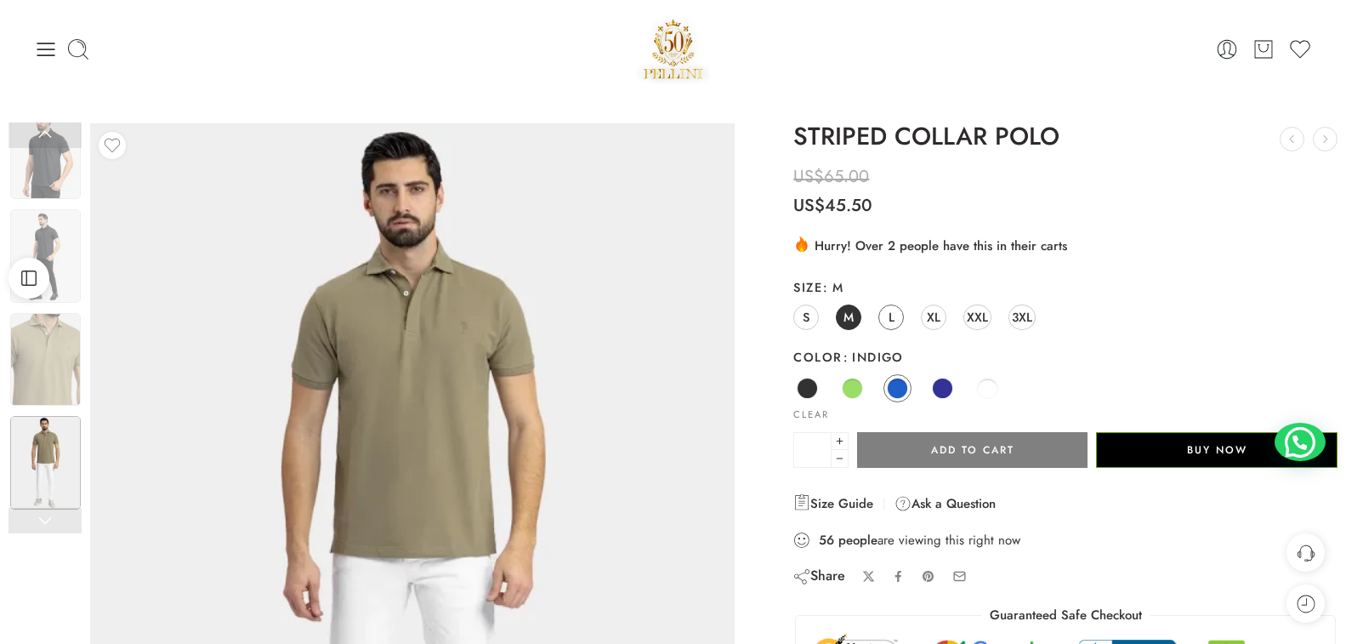
click at [894, 313] on span "L" at bounding box center [892, 316] width 6 height 23
click at [933, 316] on span "XL" at bounding box center [934, 316] width 14 height 23
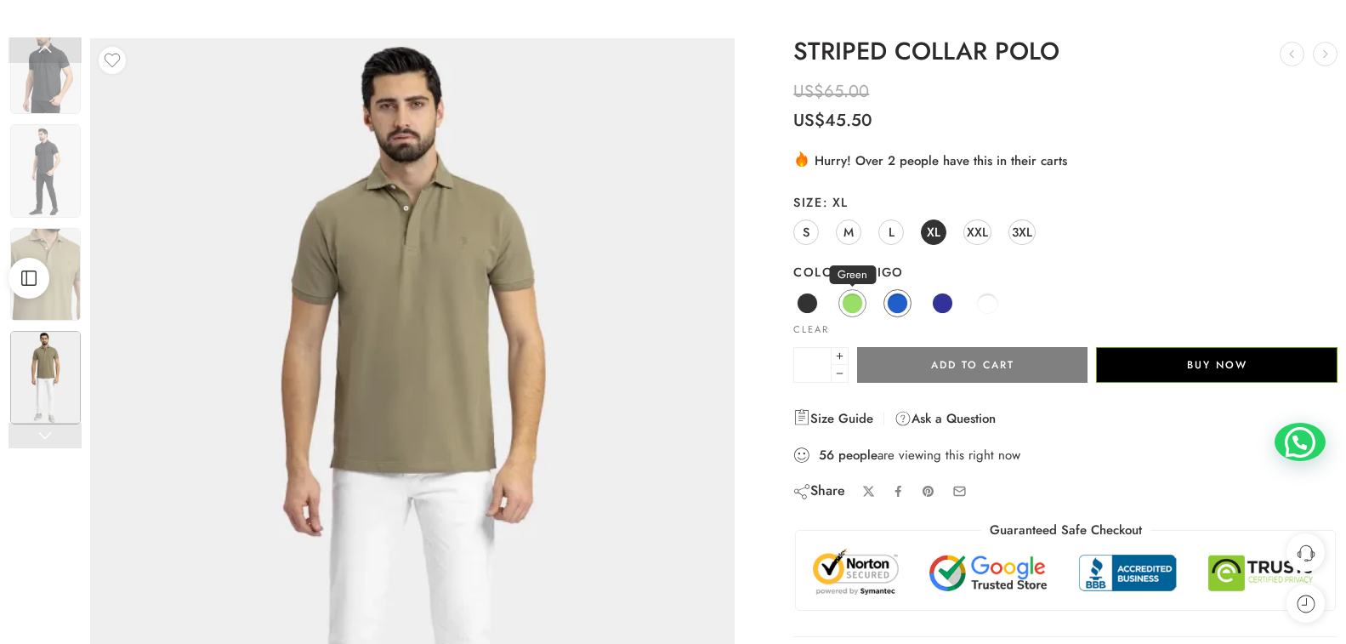
click at [845, 304] on span at bounding box center [852, 303] width 21 height 21
click at [806, 303] on span at bounding box center [807, 303] width 21 height 21
click at [856, 309] on span at bounding box center [852, 303] width 21 height 21
click at [815, 299] on span at bounding box center [807, 303] width 21 height 21
click at [812, 222] on link "S" at bounding box center [807, 232] width 26 height 26
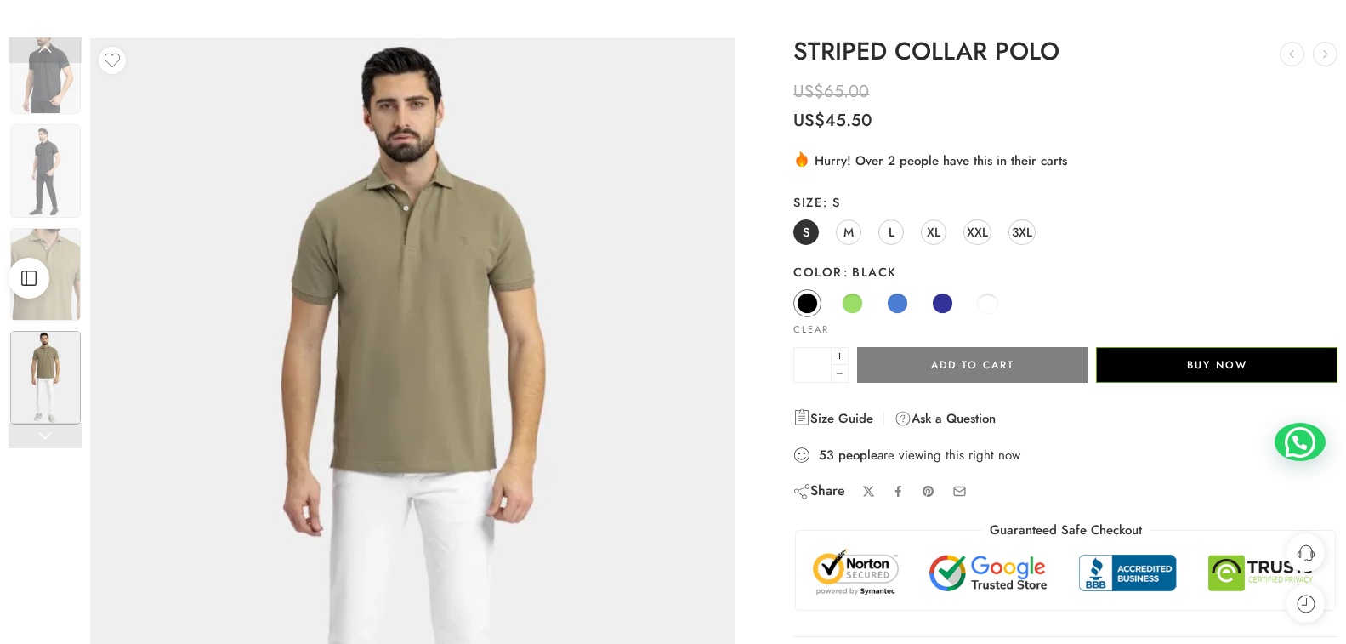
click at [848, 230] on span "M" at bounding box center [849, 231] width 10 height 23
click at [883, 232] on link "L" at bounding box center [892, 232] width 26 height 26
click at [950, 225] on div "S M L XL XXL 3XL" at bounding box center [1066, 233] width 544 height 31
click at [983, 230] on span "XXL" at bounding box center [977, 231] width 21 height 23
click at [963, 304] on div "Black Green Indigo Navy White" at bounding box center [1066, 303] width 544 height 33
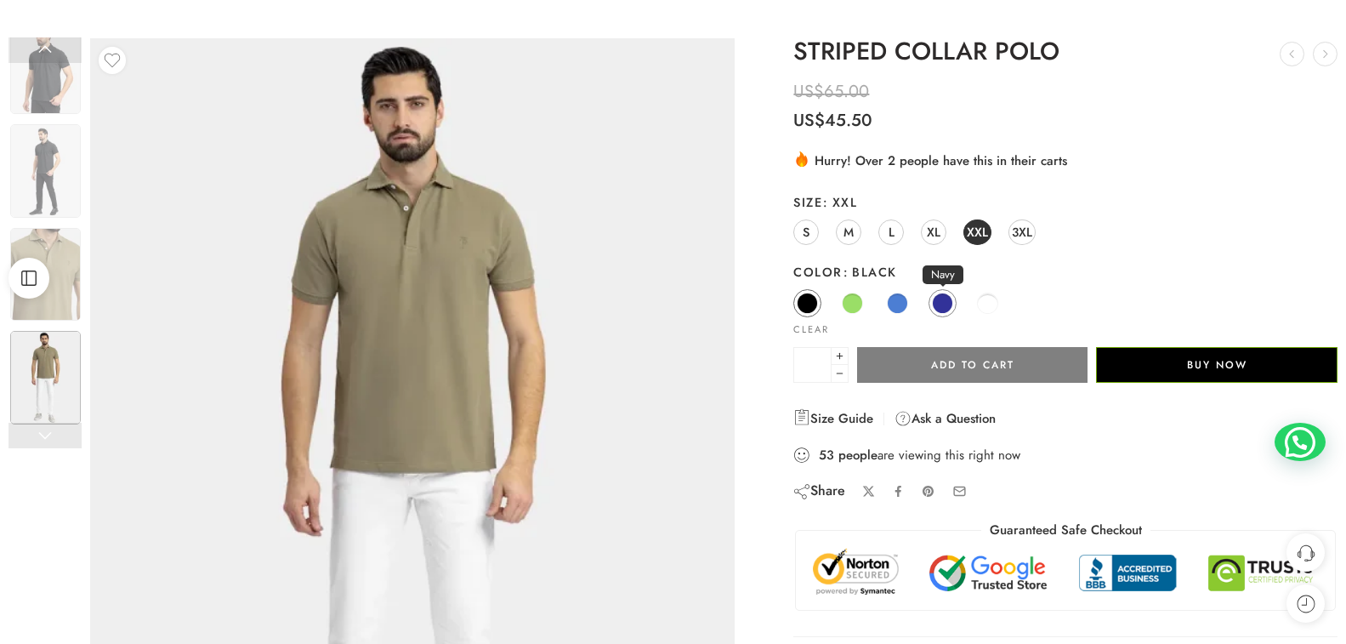
click at [947, 304] on span at bounding box center [942, 303] width 21 height 21
click at [810, 231] on span "S" at bounding box center [806, 231] width 7 height 23
click at [844, 231] on span "M" at bounding box center [849, 231] width 10 height 23
click at [883, 234] on link "L" at bounding box center [892, 232] width 26 height 26
click at [889, 302] on span at bounding box center [897, 303] width 21 height 21
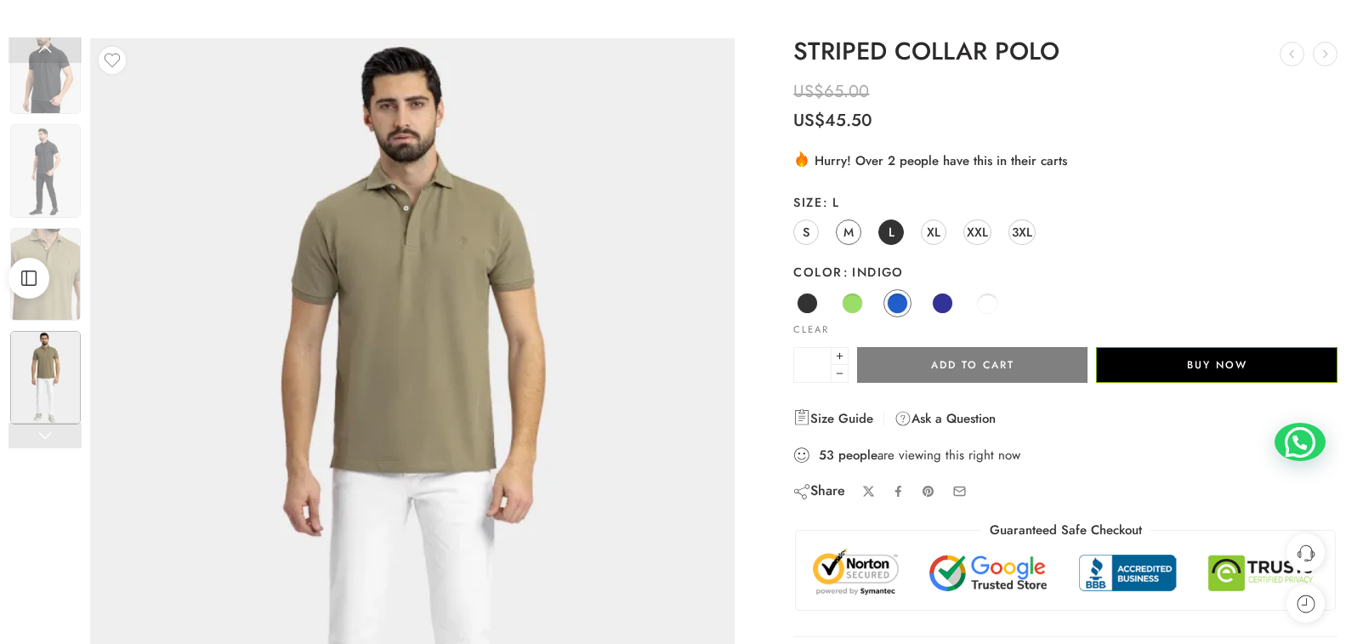
click at [858, 236] on link "M" at bounding box center [849, 232] width 26 height 26
click at [816, 234] on link "S" at bounding box center [807, 232] width 26 height 26
click at [851, 233] on span "M" at bounding box center [849, 231] width 10 height 23
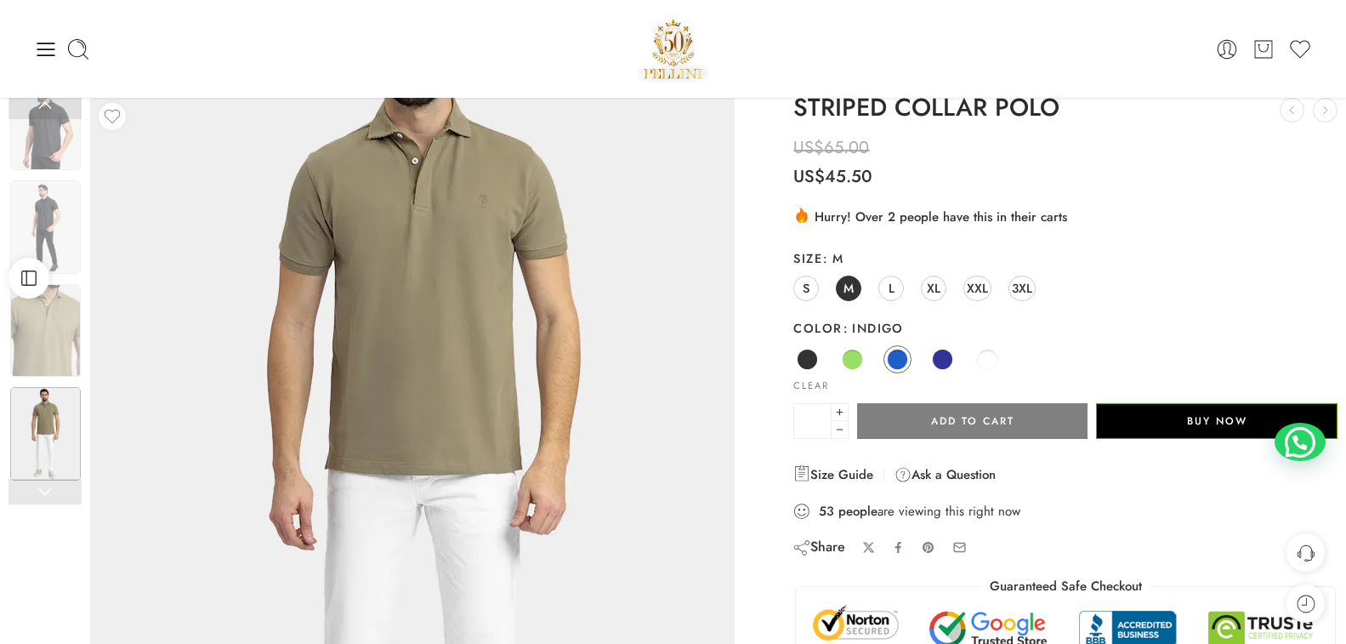
scroll to position [0, 0]
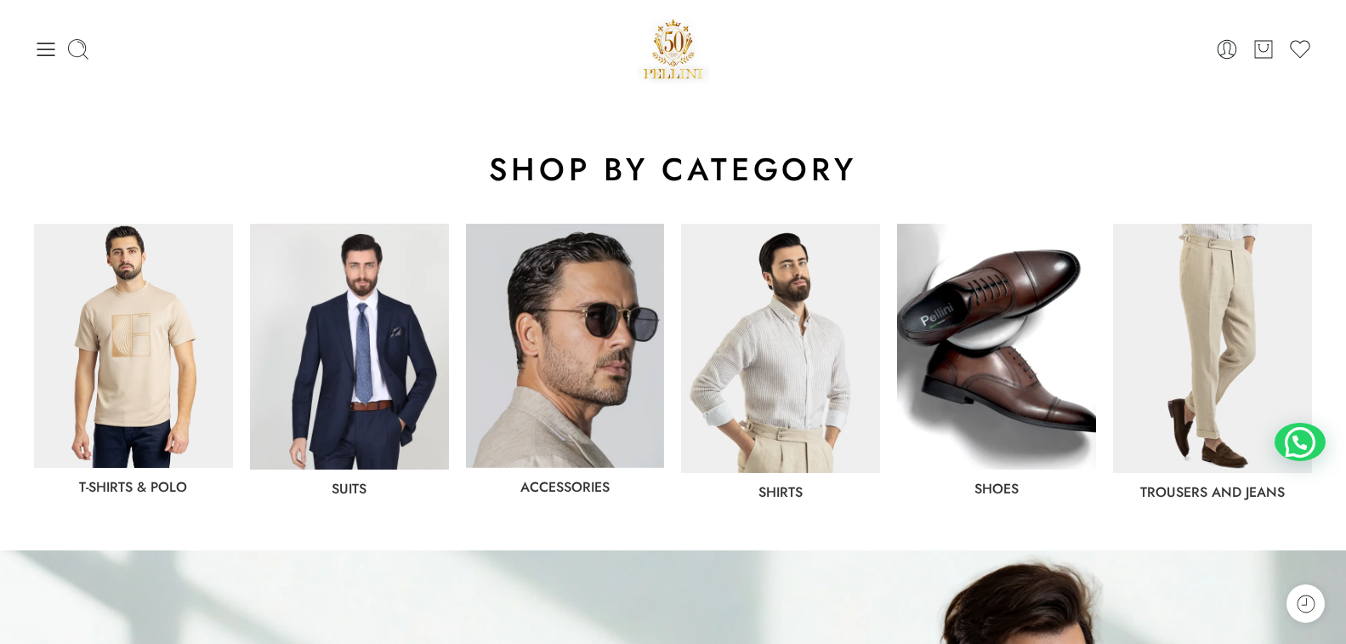
click at [779, 491] on link "Shirts" at bounding box center [781, 492] width 44 height 20
click at [781, 454] on img at bounding box center [780, 348] width 199 height 248
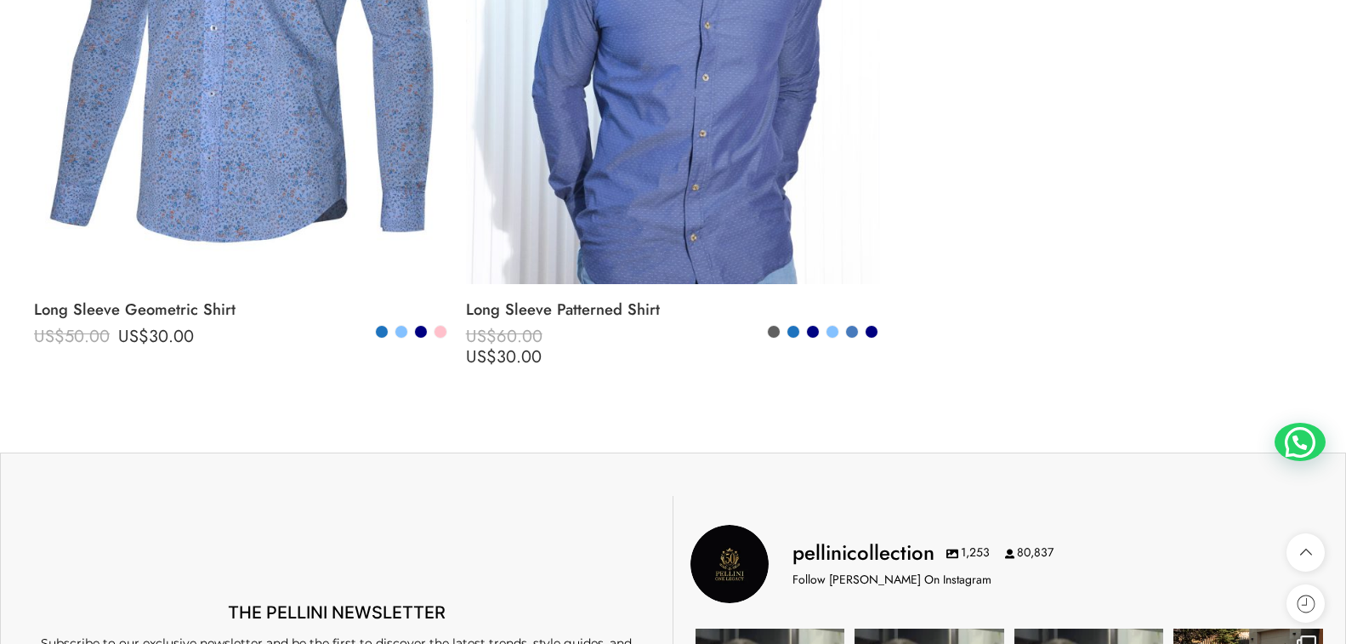
scroll to position [6549, 0]
